Goal: Task Accomplishment & Management: Manage account settings

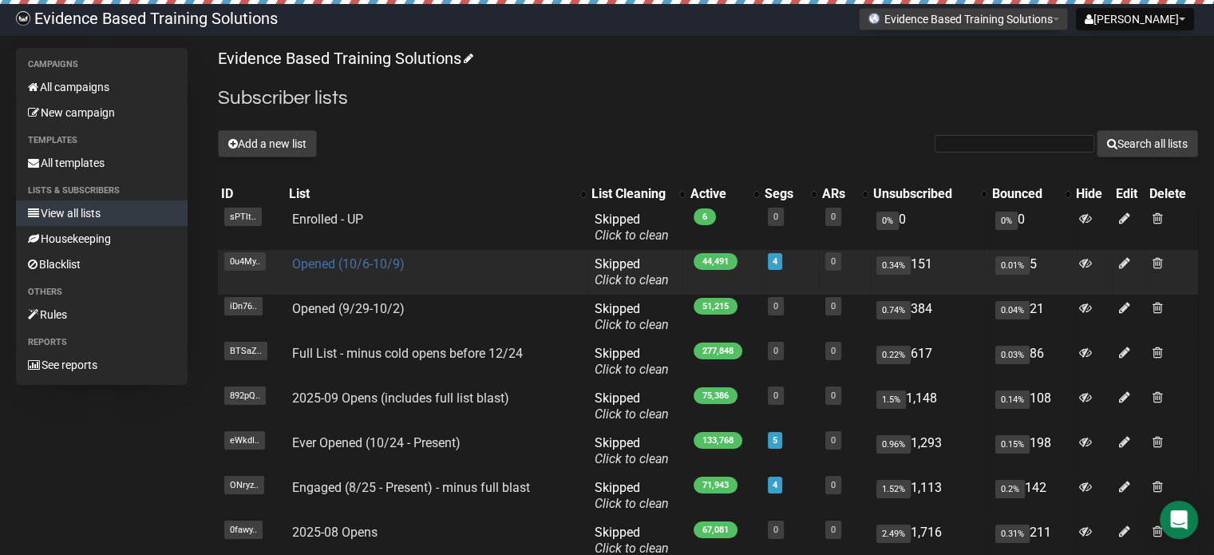
click at [327, 261] on link "Opened (10/6-10/9)" at bounding box center [348, 263] width 113 height 15
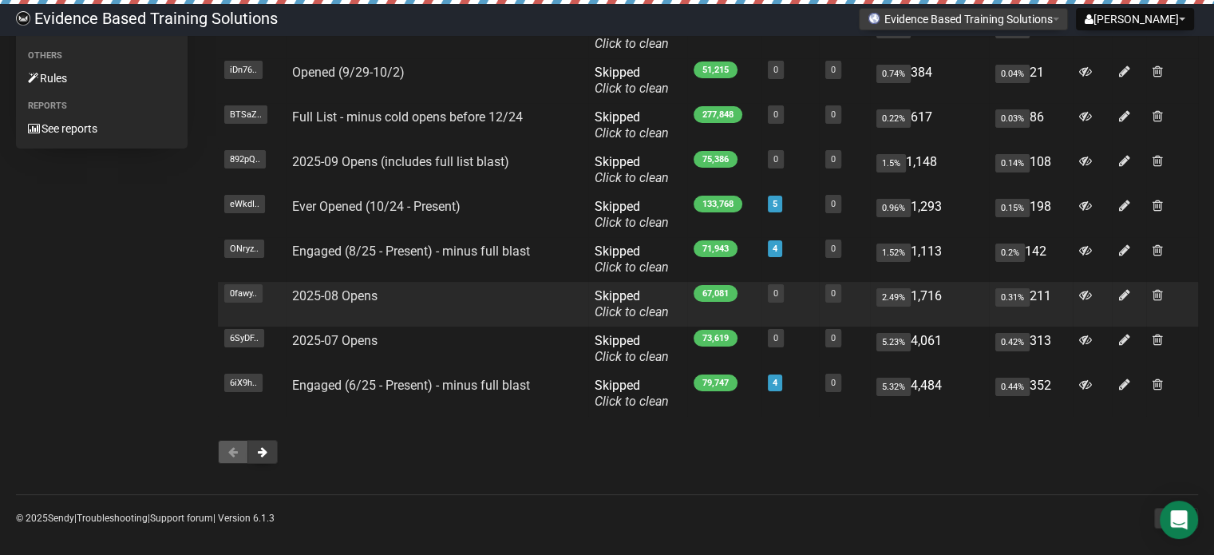
scroll to position [240, 0]
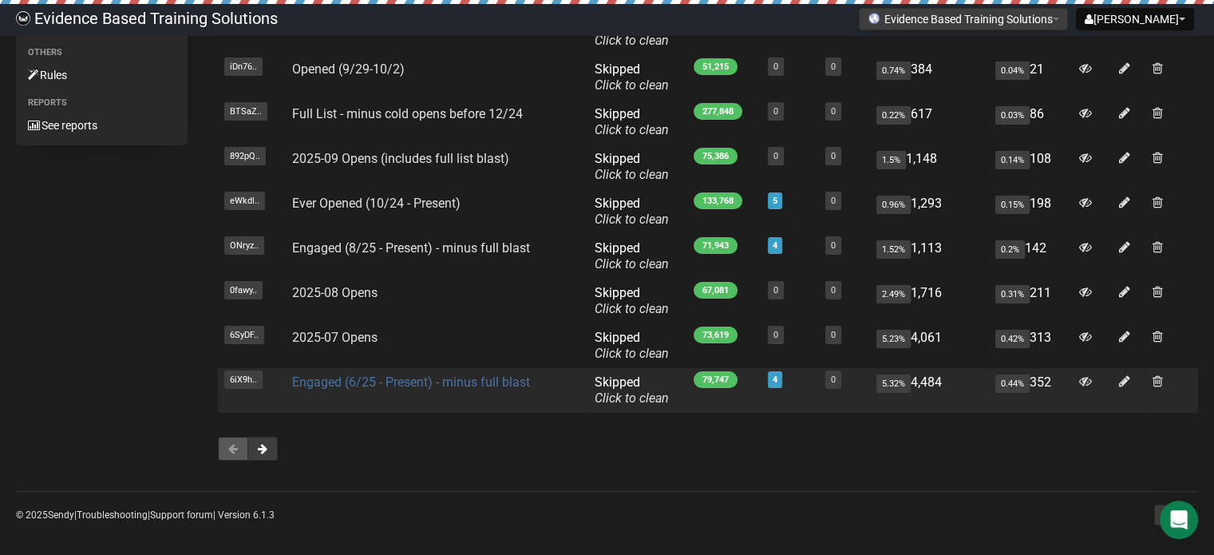
click at [405, 380] on link "Engaged (6/25 - Present) - minus full blast" at bounding box center [411, 381] width 238 height 15
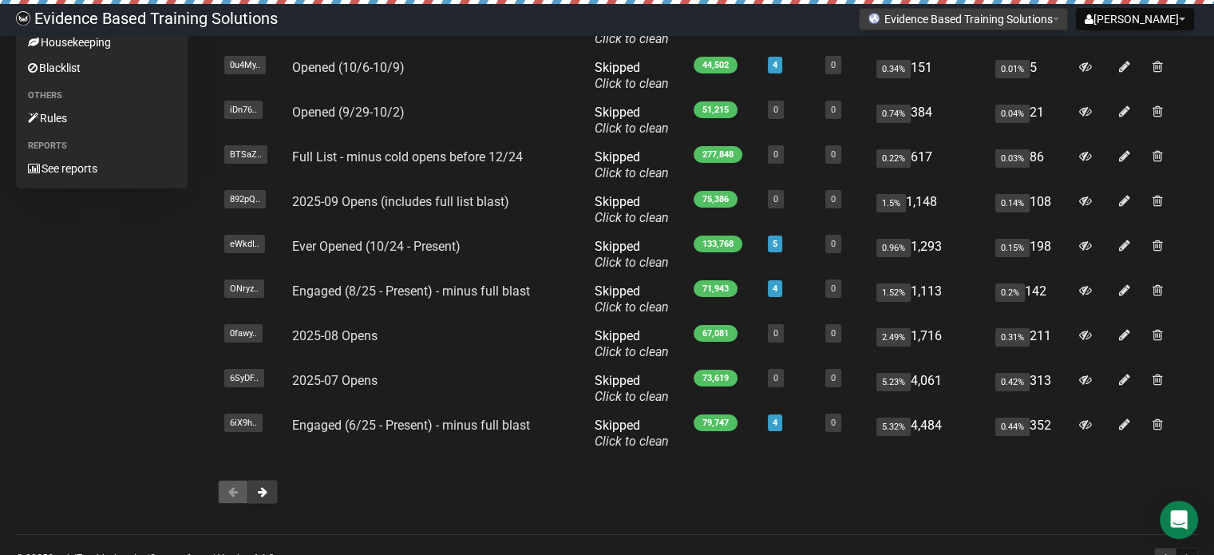
scroll to position [247, 0]
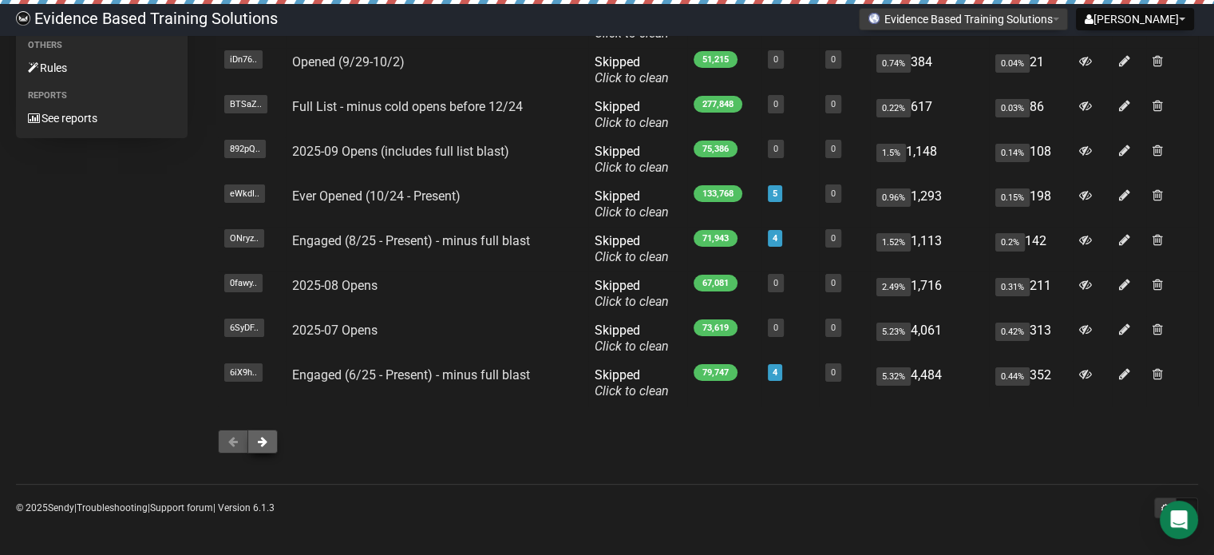
click at [265, 442] on span at bounding box center [263, 441] width 10 height 11
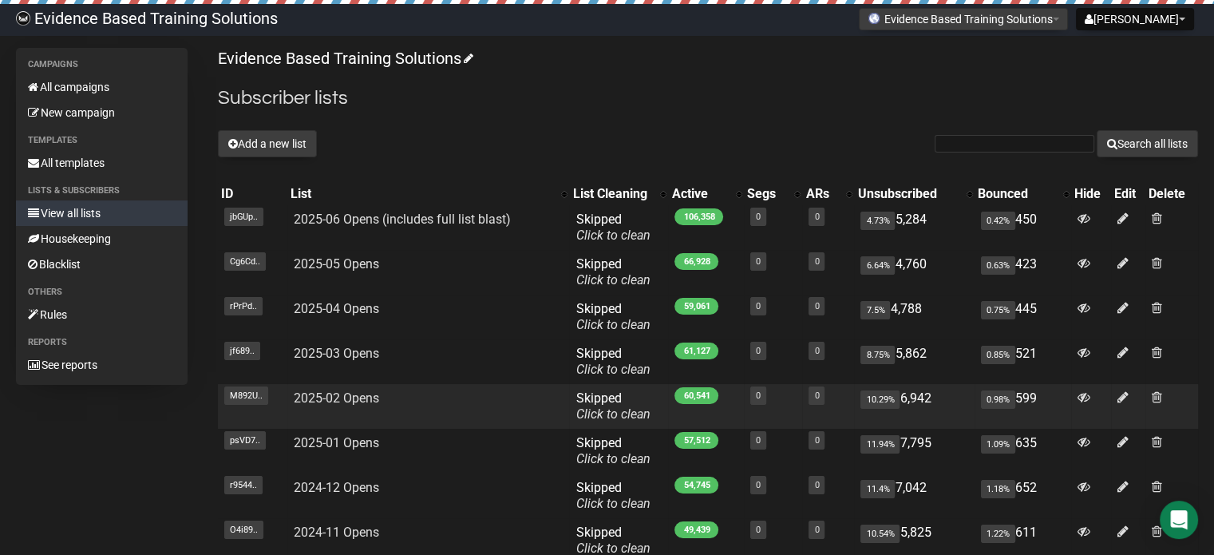
scroll to position [247, 0]
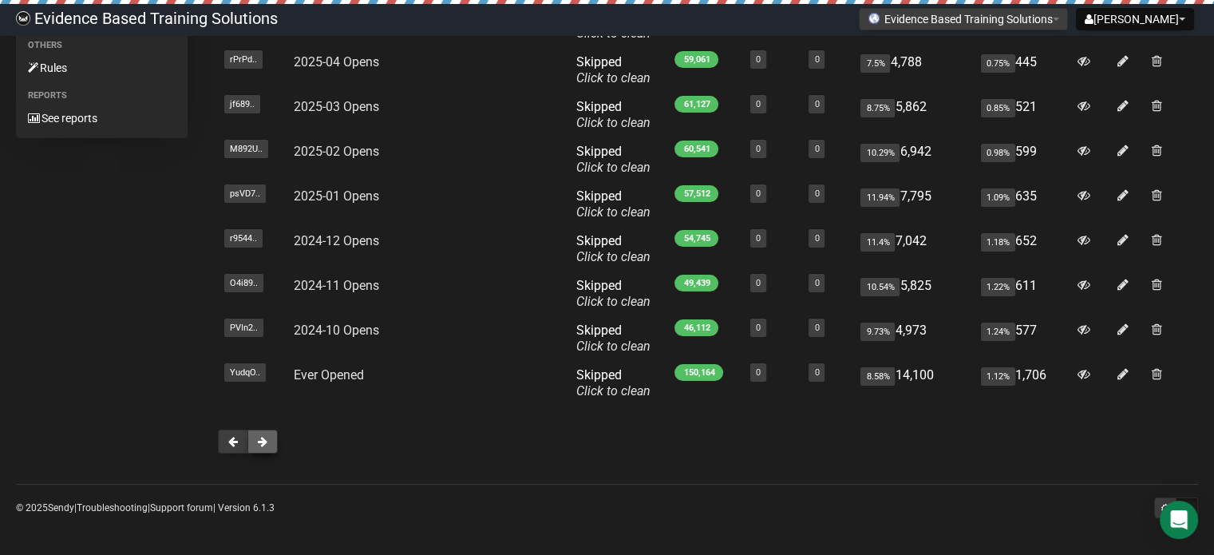
click at [265, 448] on button at bounding box center [263, 442] width 30 height 24
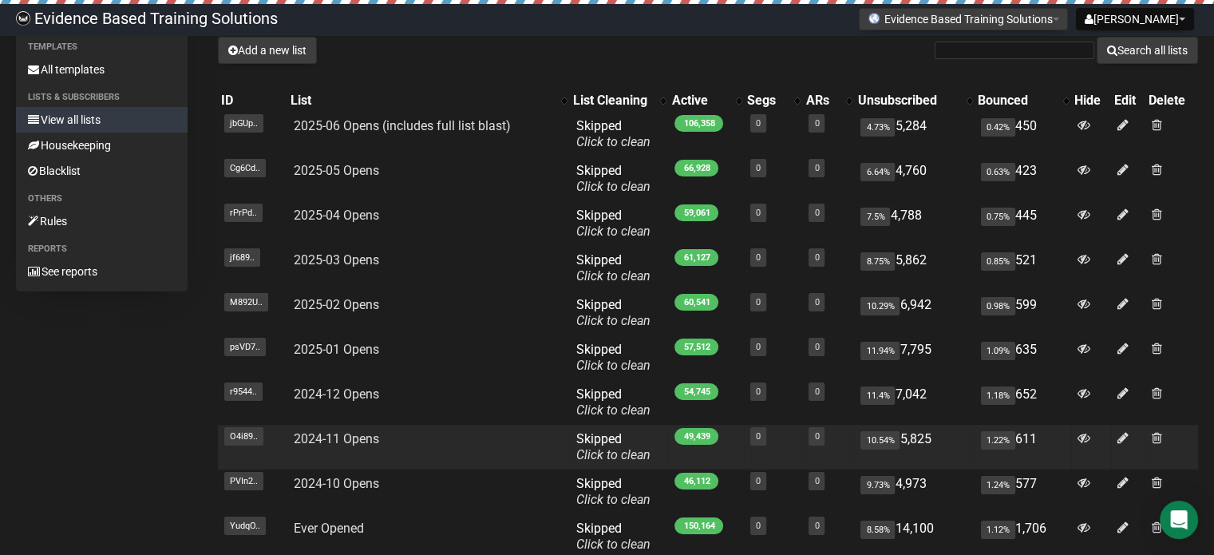
scroll to position [0, 0]
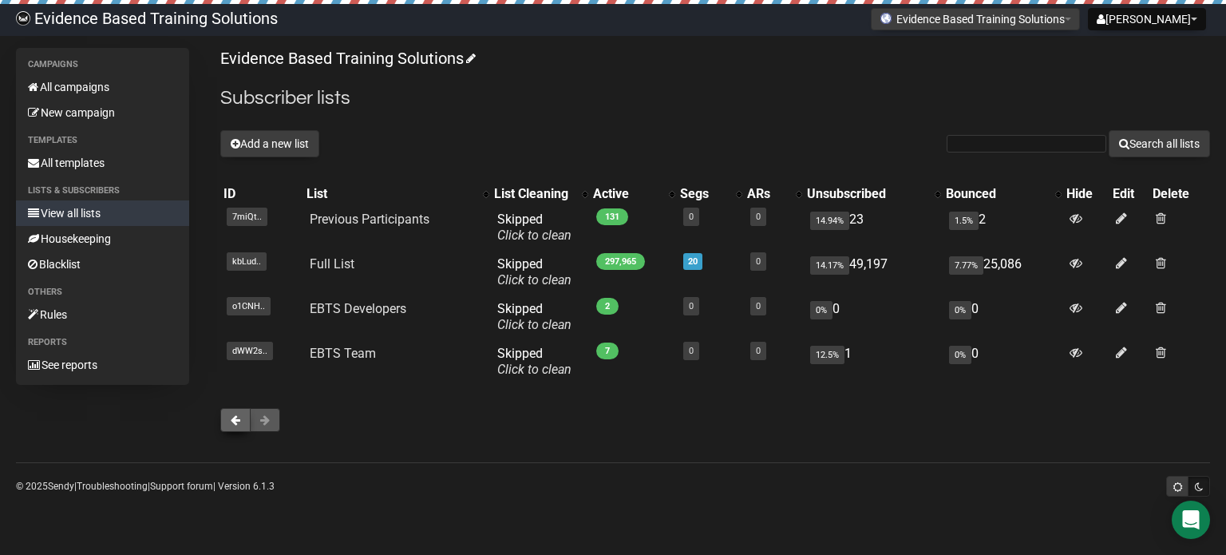
click at [244, 418] on button at bounding box center [235, 420] width 30 height 24
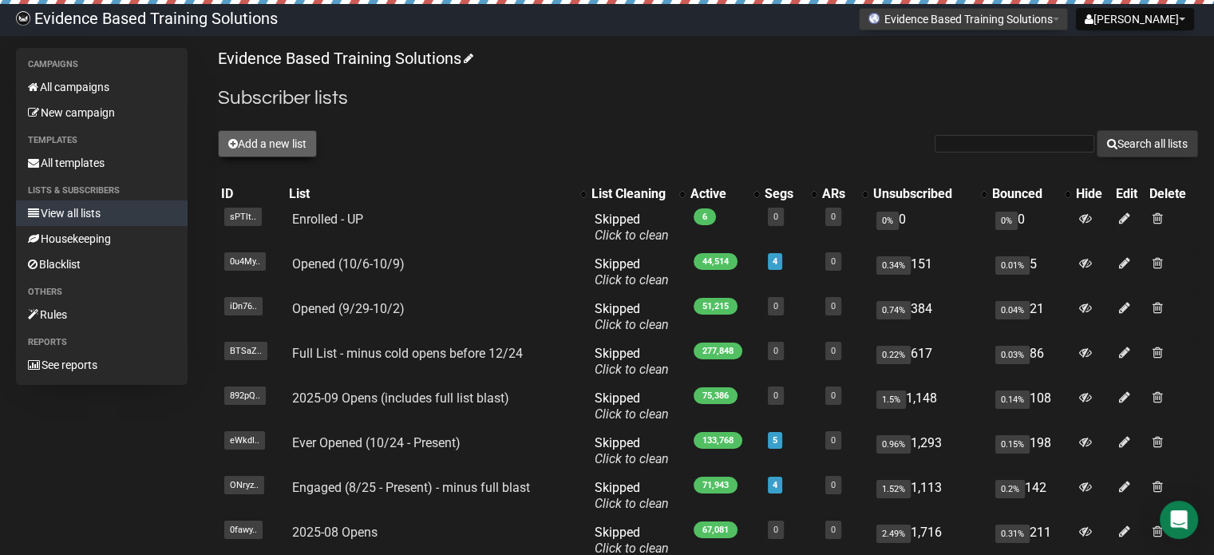
click at [255, 136] on button "Add a new list" at bounding box center [267, 143] width 99 height 27
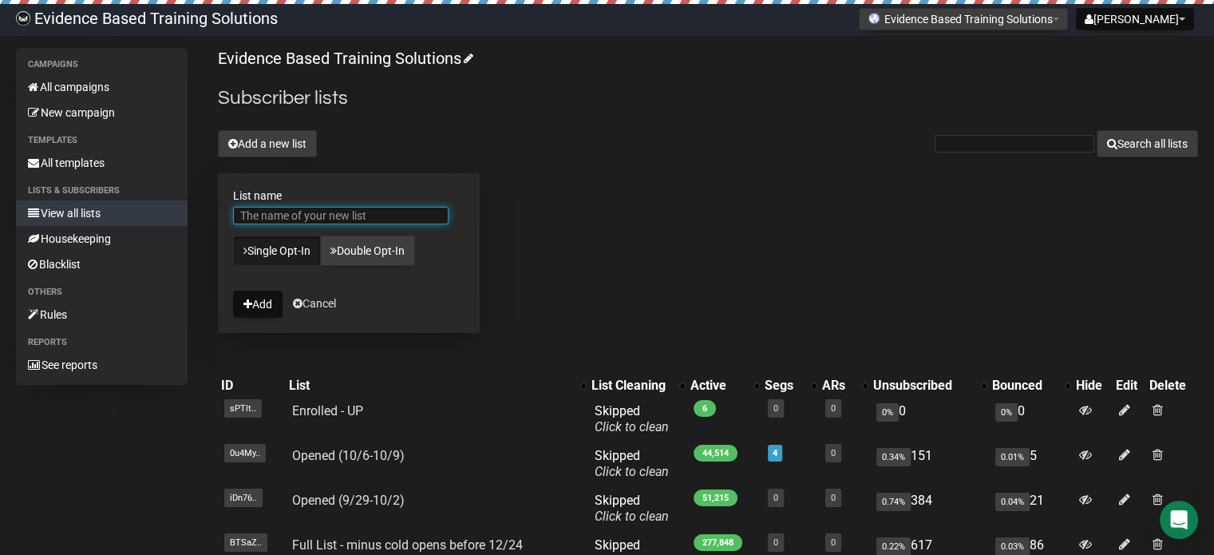
click at [340, 210] on input "List name" at bounding box center [341, 216] width 216 height 18
type input "TEST"
click at [259, 309] on button "Add" at bounding box center [258, 304] width 50 height 27
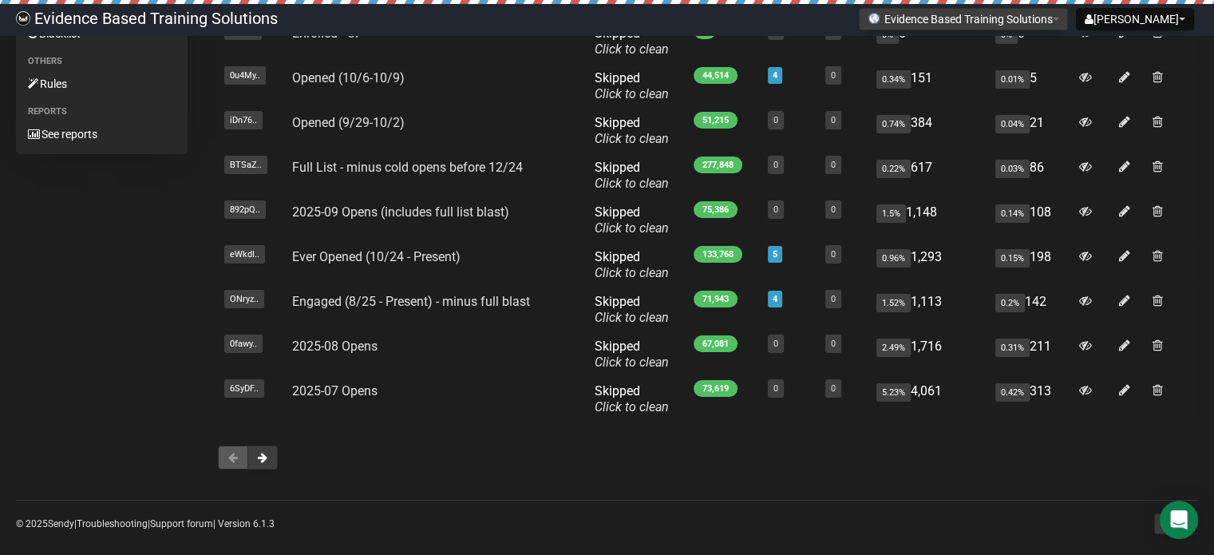
scroll to position [247, 0]
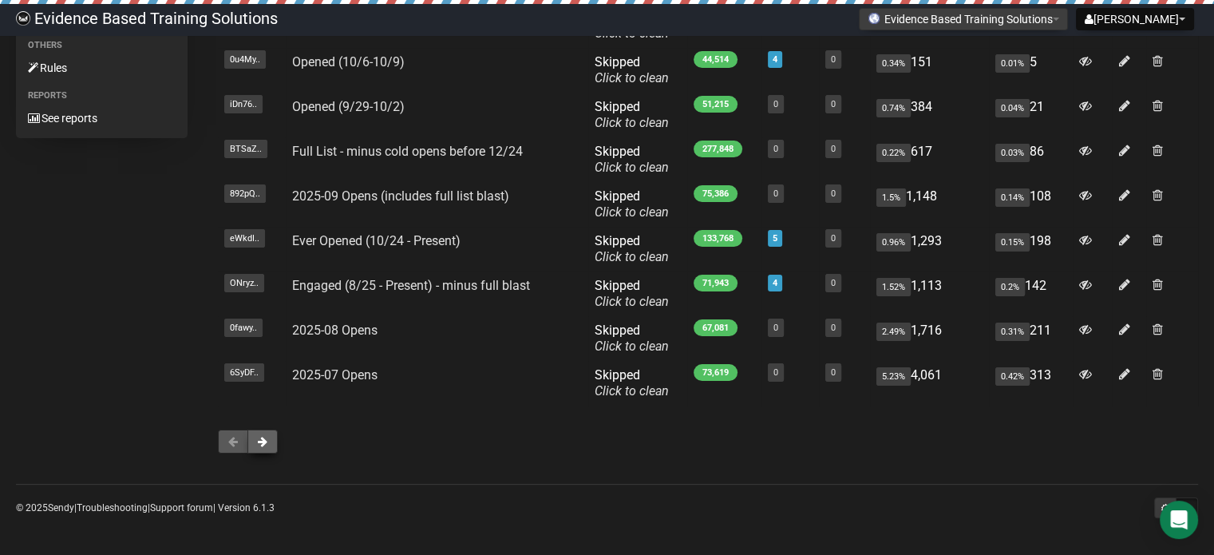
click at [258, 439] on span at bounding box center [263, 441] width 10 height 11
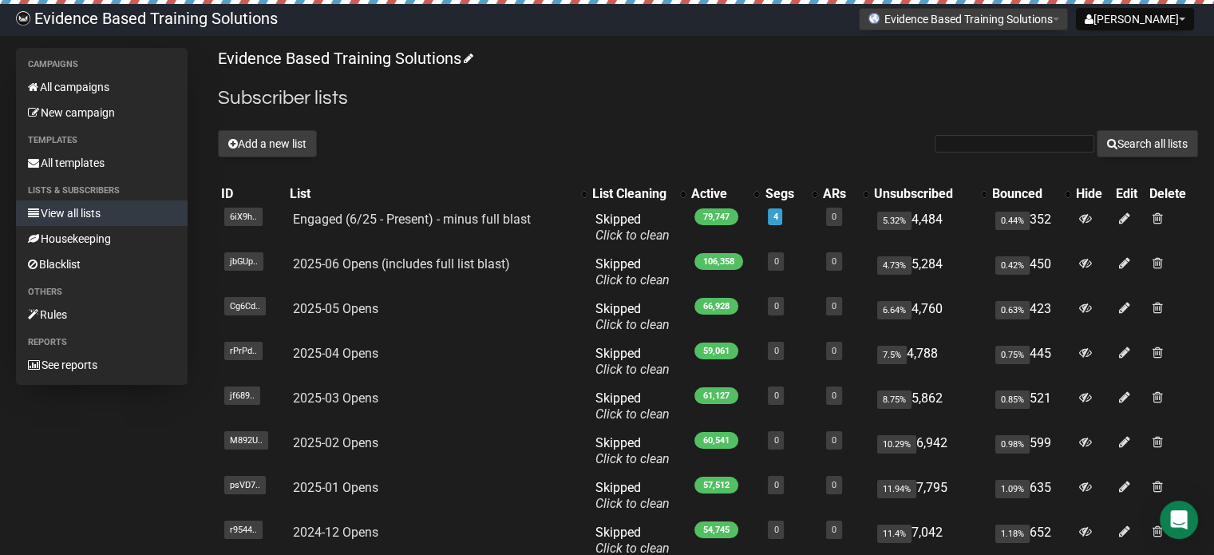
click at [86, 217] on link "View all lists" at bounding box center [102, 213] width 172 height 26
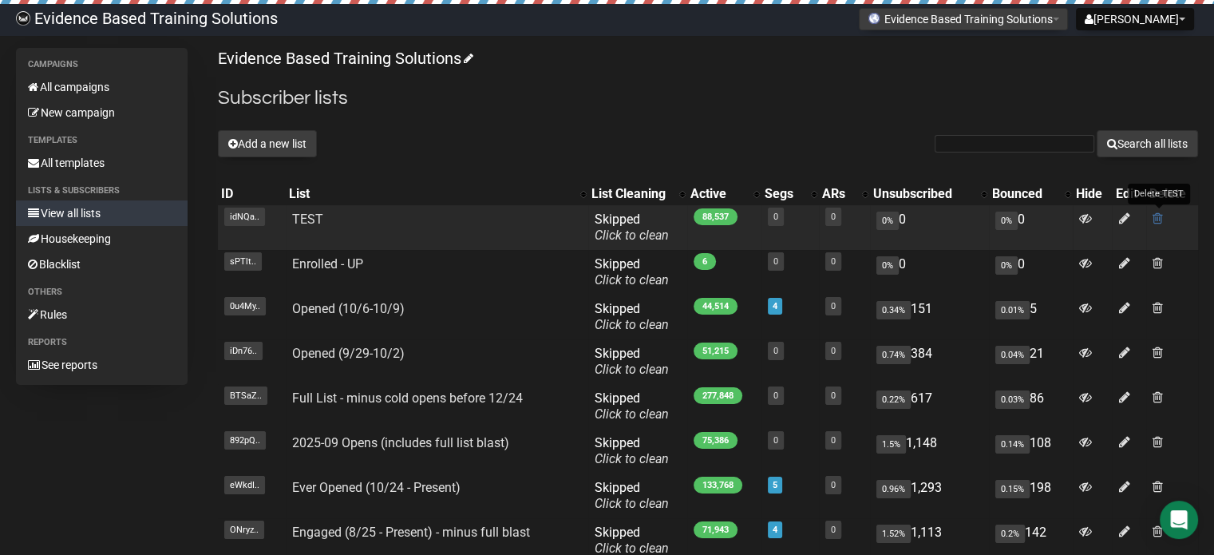
click at [1159, 216] on span at bounding box center [1158, 219] width 10 height 14
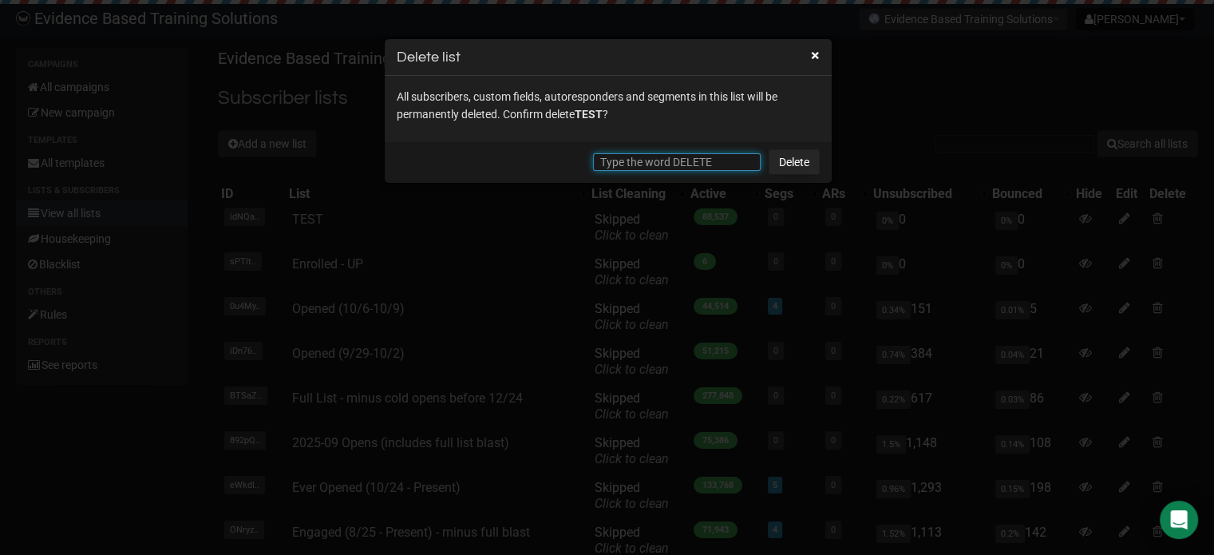
click at [714, 161] on input "text" at bounding box center [677, 162] width 168 height 18
type input "DELETE"
click at [805, 156] on link "Delete" at bounding box center [794, 162] width 51 height 26
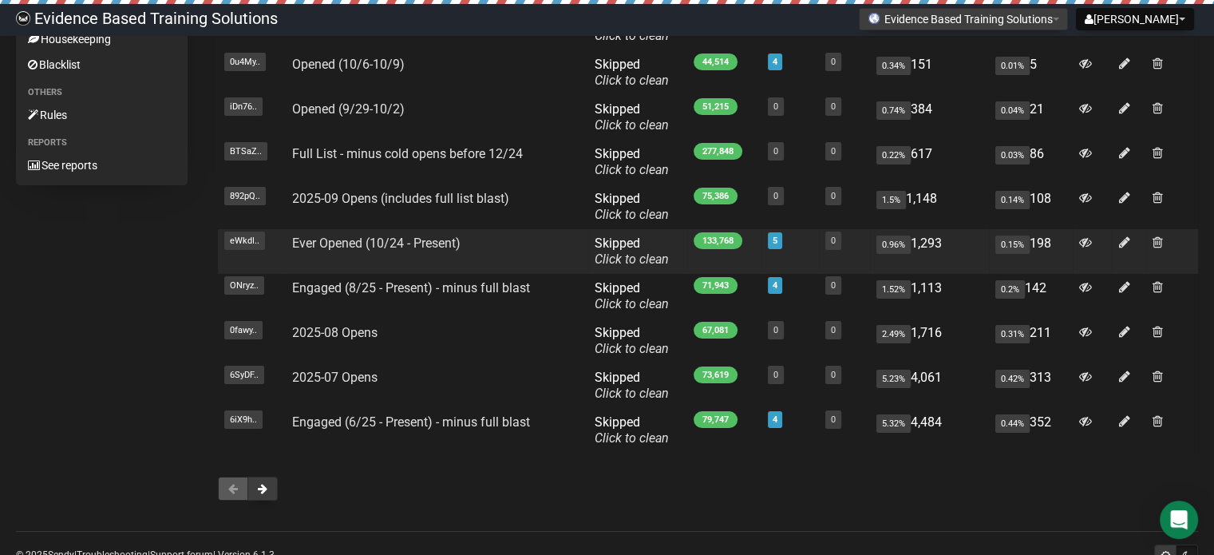
scroll to position [240, 0]
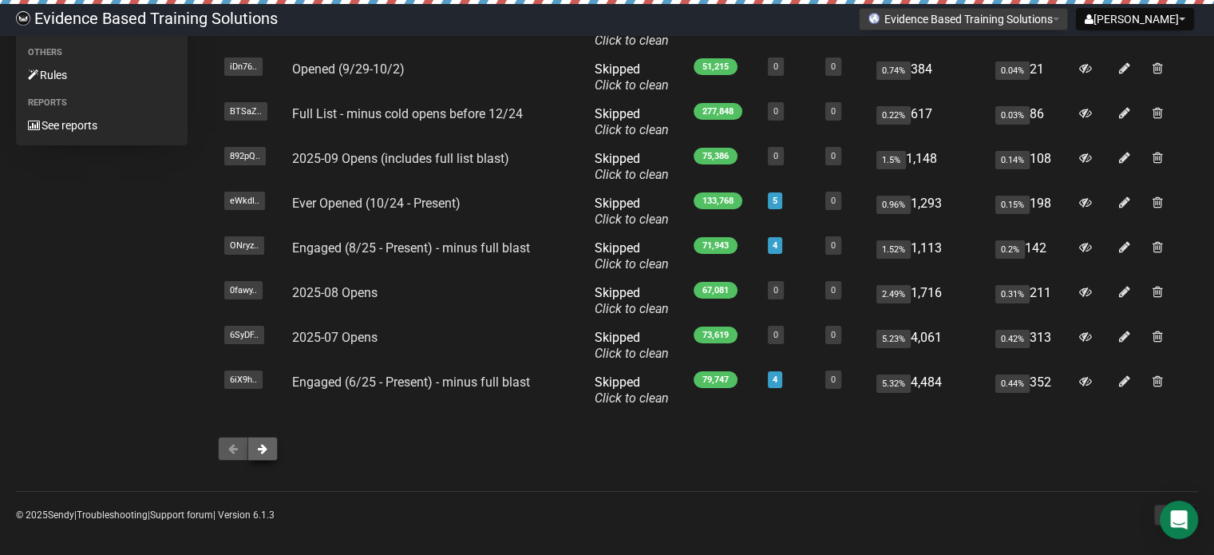
click at [267, 446] on button at bounding box center [263, 449] width 30 height 24
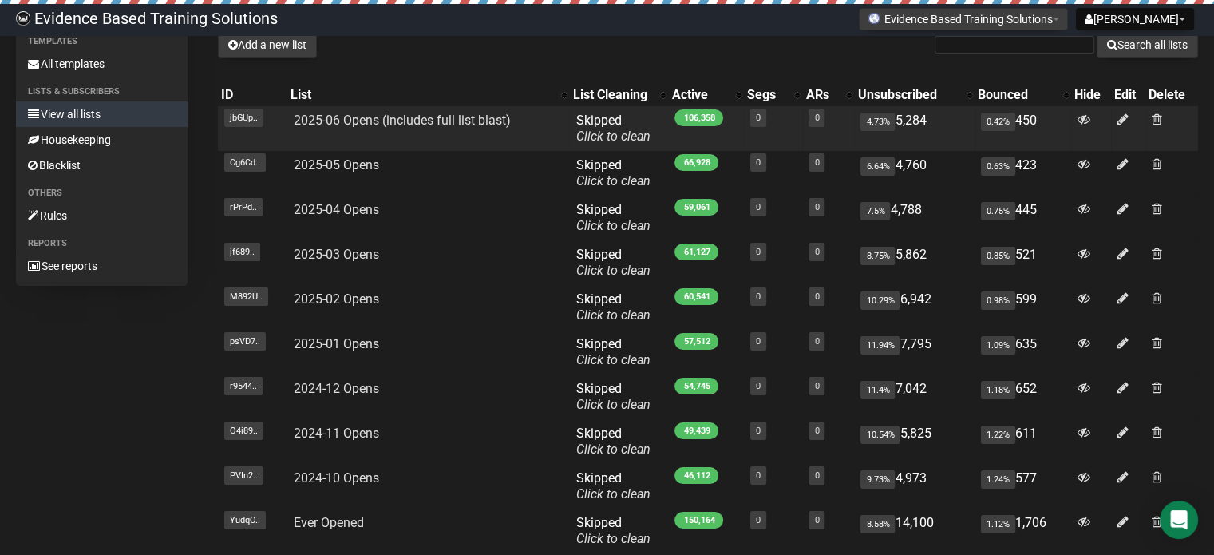
scroll to position [247, 0]
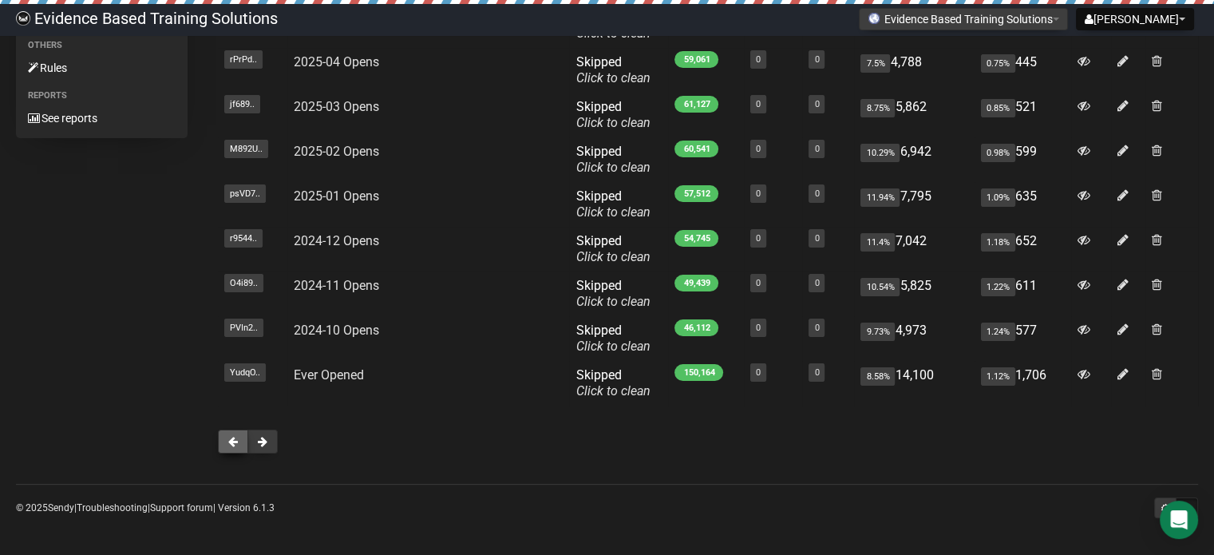
click at [224, 446] on button at bounding box center [233, 442] width 30 height 24
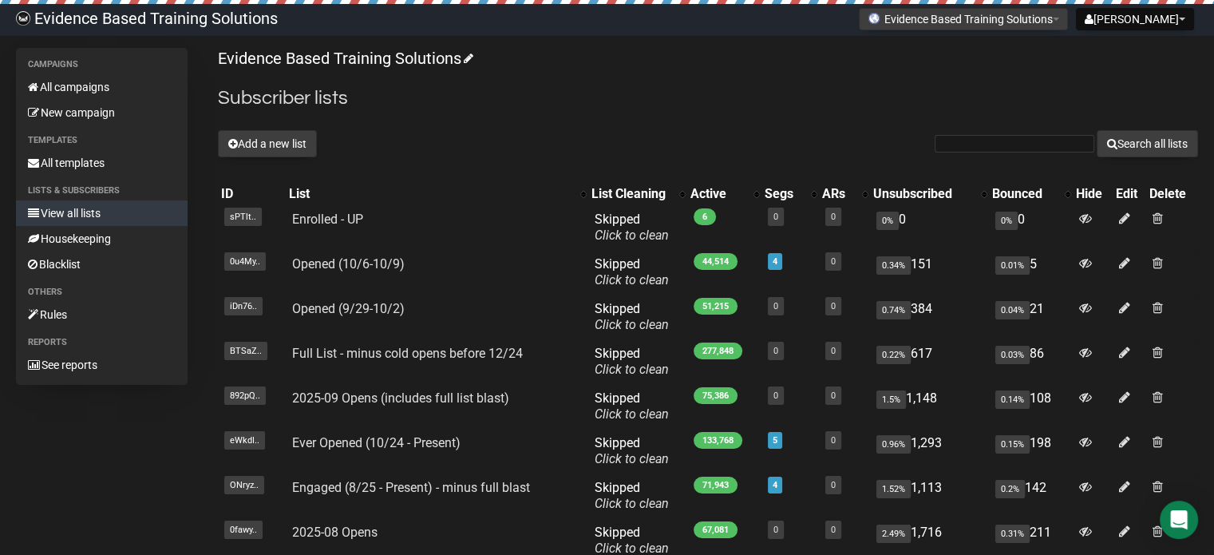
drag, startPoint x: 217, startPoint y: 97, endPoint x: 399, endPoint y: 155, distance: 190.9
click at [399, 155] on div "Evidence Based Training Solutions Subscriber lists Add a new list Search all li…" at bounding box center [708, 382] width 981 height 668
click at [399, 155] on div "Add a new list Search all lists" at bounding box center [708, 143] width 981 height 27
drag, startPoint x: 409, startPoint y: 150, endPoint x: 221, endPoint y: 97, distance: 195.1
click at [221, 97] on div "Evidence Based Training Solutions Subscriber lists Add a new list Search all li…" at bounding box center [708, 382] width 981 height 668
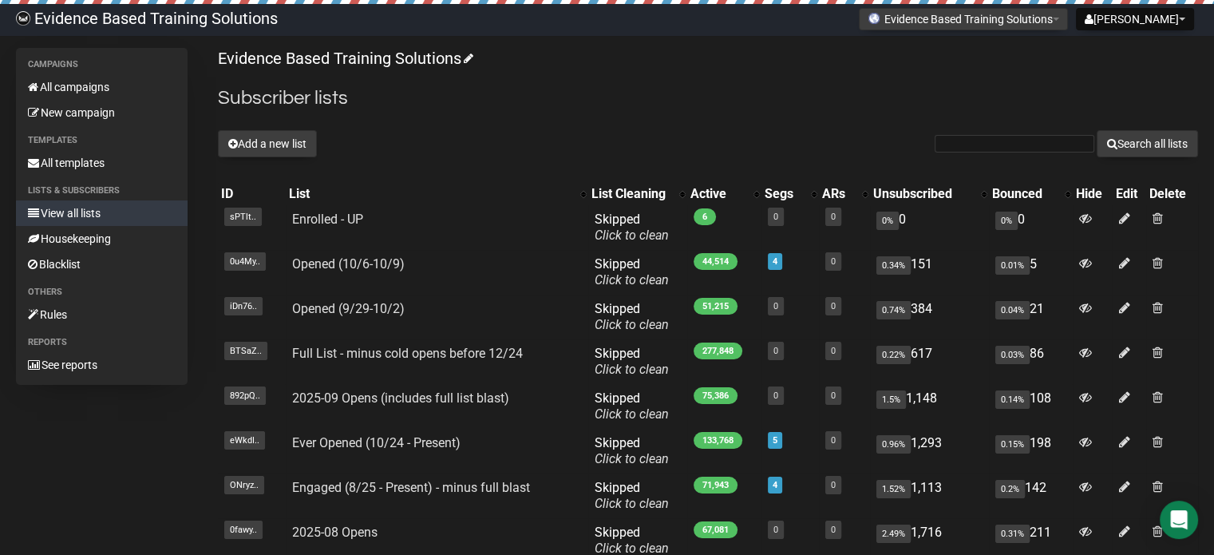
click at [221, 97] on h2 "Subscriber lists" at bounding box center [708, 98] width 981 height 29
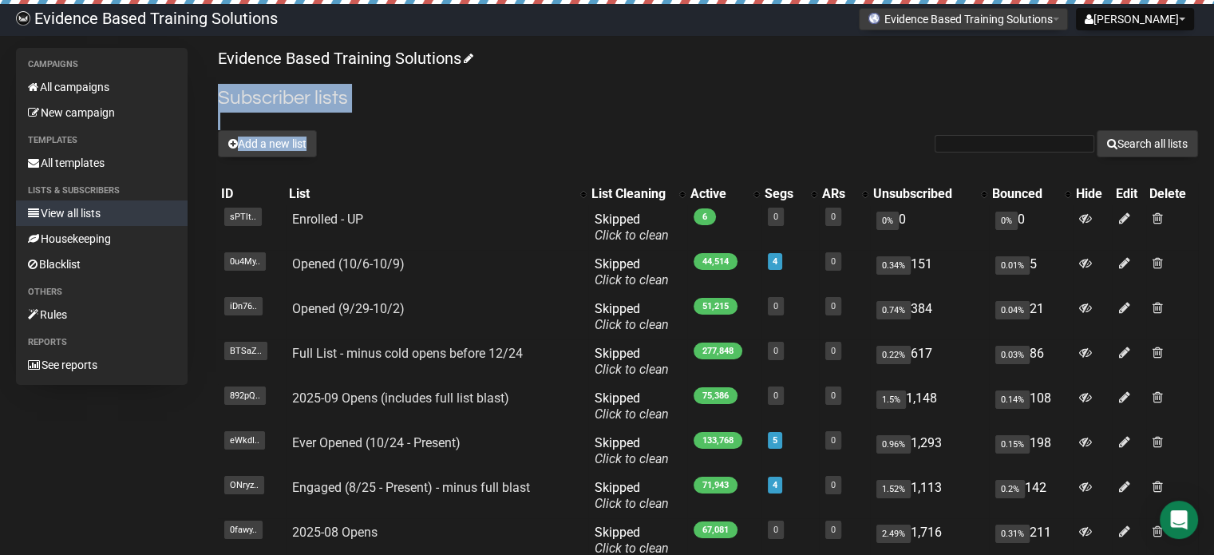
drag, startPoint x: 221, startPoint y: 97, endPoint x: 431, endPoint y: 149, distance: 216.3
click at [431, 149] on div "Evidence Based Training Solutions Subscriber lists Add a new list Search all li…" at bounding box center [708, 382] width 981 height 668
click at [431, 149] on div "Add a new list Search all lists" at bounding box center [708, 143] width 981 height 27
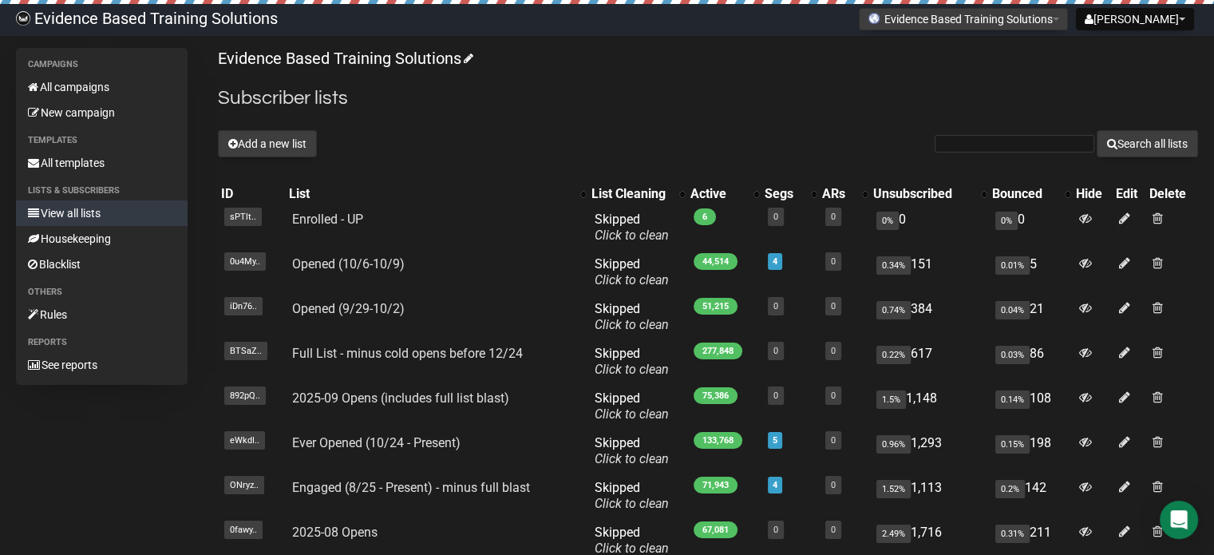
drag, startPoint x: 445, startPoint y: 152, endPoint x: 214, endPoint y: 92, distance: 238.4
click at [214, 92] on div "Campaigns All campaigns New campaign Templates All templates Lists & subscriber…" at bounding box center [607, 382] width 1183 height 668
click at [528, 109] on h2 "Subscriber lists" at bounding box center [708, 98] width 981 height 29
click at [81, 82] on link "All campaigns" at bounding box center [102, 87] width 172 height 26
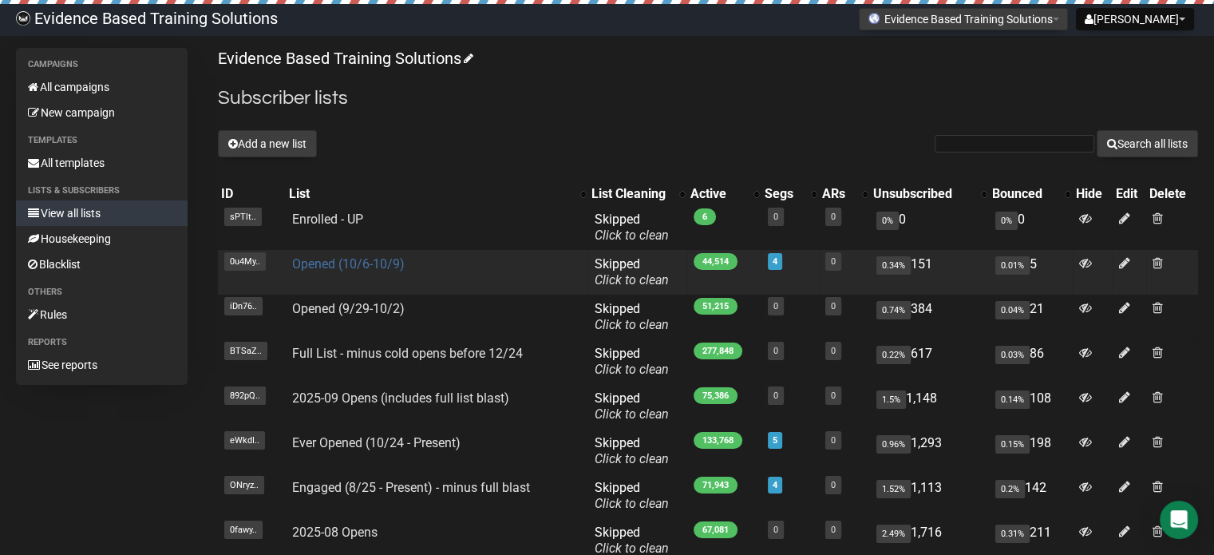
click at [349, 264] on link "Opened (10/6-10/9)" at bounding box center [348, 263] width 113 height 15
